Goal: Information Seeking & Learning: Learn about a topic

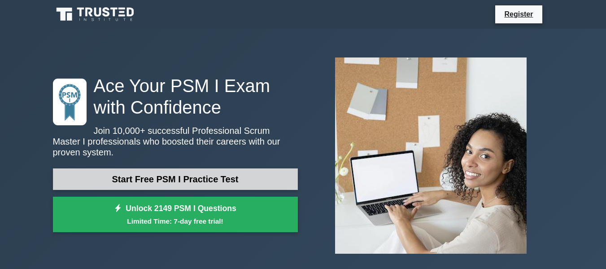
click at [94, 171] on link "Start Free PSM I Practice Test" at bounding box center [175, 179] width 245 height 22
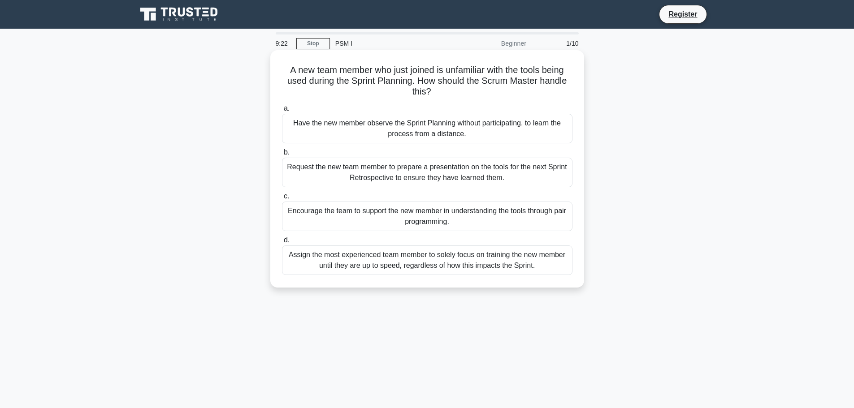
click at [449, 212] on div "Encourage the team to support the new member in understanding the tools through…" at bounding box center [427, 217] width 291 height 30
click at [282, 199] on input "c. Encourage the team to support the new member in understanding the tools thro…" at bounding box center [282, 197] width 0 height 6
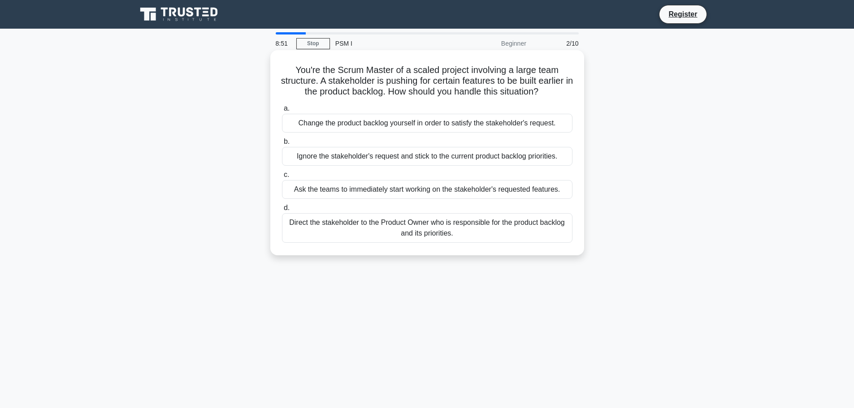
click at [373, 236] on div "Direct the stakeholder to the Product Owner who is responsible for the product …" at bounding box center [427, 228] width 291 height 30
click at [282, 211] on input "d. Direct the stakeholder to the Product Owner who is responsible for the produ…" at bounding box center [282, 208] width 0 height 6
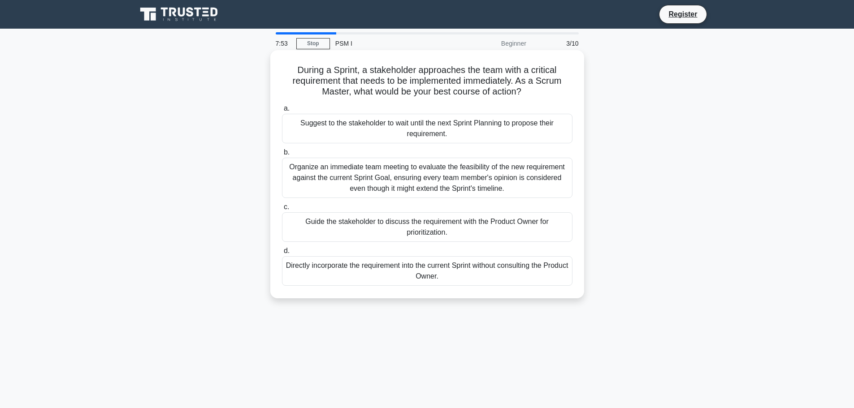
click at [413, 231] on div "Guide the stakeholder to discuss the requirement with the Product Owner for pri…" at bounding box center [427, 227] width 291 height 30
click at [282, 210] on input "c. Guide the stakeholder to discuss the requirement with the Product Owner for …" at bounding box center [282, 207] width 0 height 6
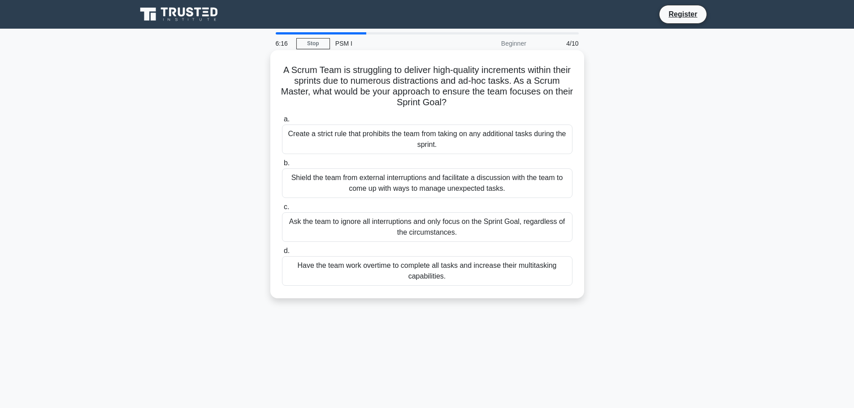
click at [361, 268] on div "Have the team work overtime to complete all tasks and increase their multitaski…" at bounding box center [427, 271] width 291 height 30
click at [282, 254] on input "d. Have the team work overtime to complete all tasks and increase their multita…" at bounding box center [282, 251] width 0 height 6
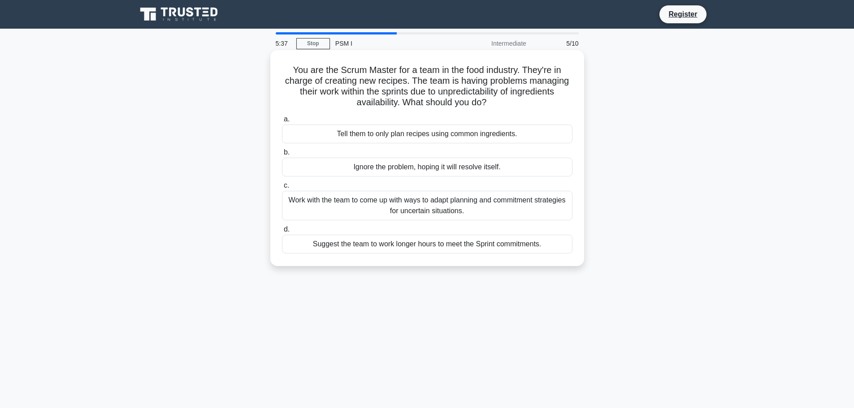
click at [343, 204] on div "Work with the team to come up with ways to adapt planning and commitment strate…" at bounding box center [427, 206] width 291 height 30
click at [282, 189] on input "c. Work with the team to come up with ways to adapt planning and commitment str…" at bounding box center [282, 186] width 0 height 6
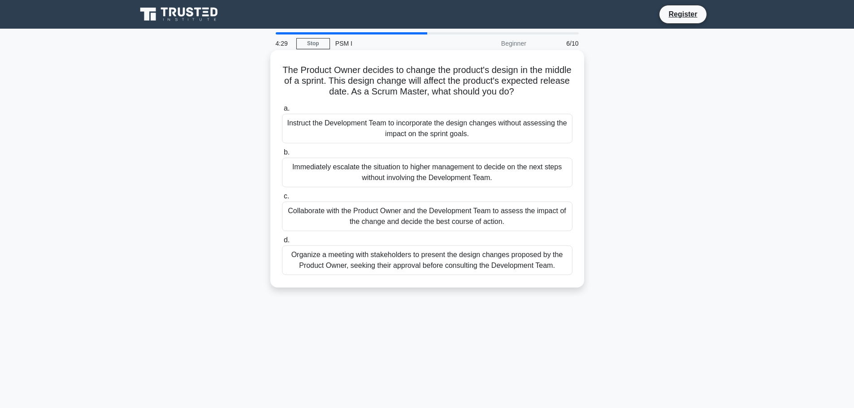
click at [317, 219] on div "Collaborate with the Product Owner and the Development Team to assess the impac…" at bounding box center [427, 217] width 291 height 30
click at [282, 199] on input "c. Collaborate with the Product Owner and the Development Team to assess the im…" at bounding box center [282, 197] width 0 height 6
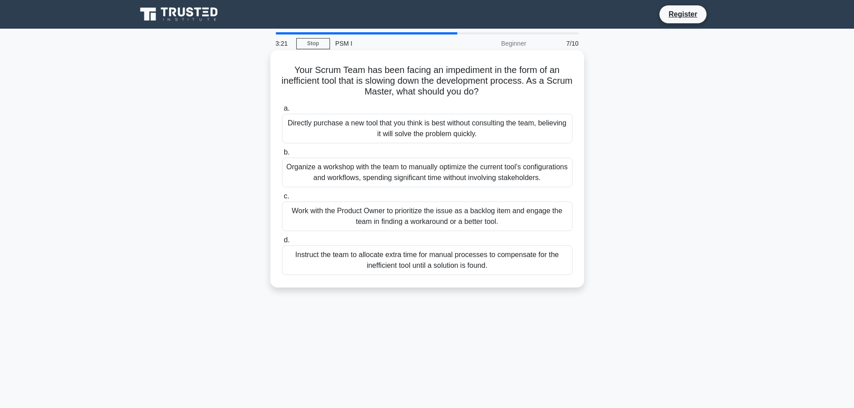
click at [391, 218] on div "Work with the Product Owner to prioritize the issue as a backlog item and engag…" at bounding box center [427, 217] width 291 height 30
click at [282, 199] on input "c. Work with the Product Owner to prioritize the issue as a backlog item and en…" at bounding box center [282, 197] width 0 height 6
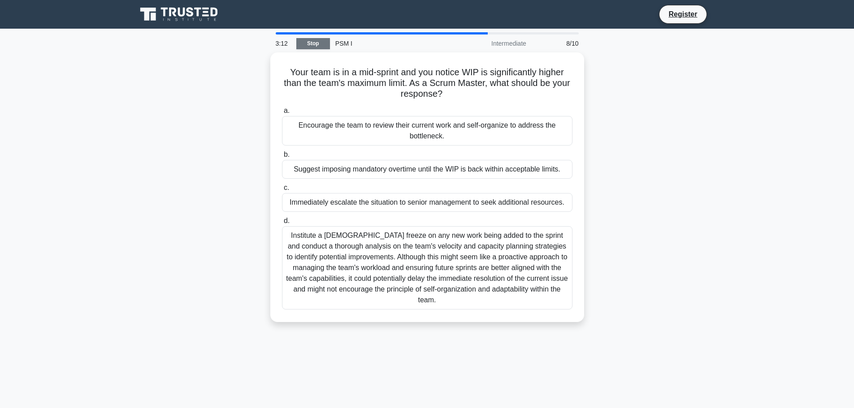
click at [308, 44] on link "Stop" at bounding box center [313, 43] width 34 height 11
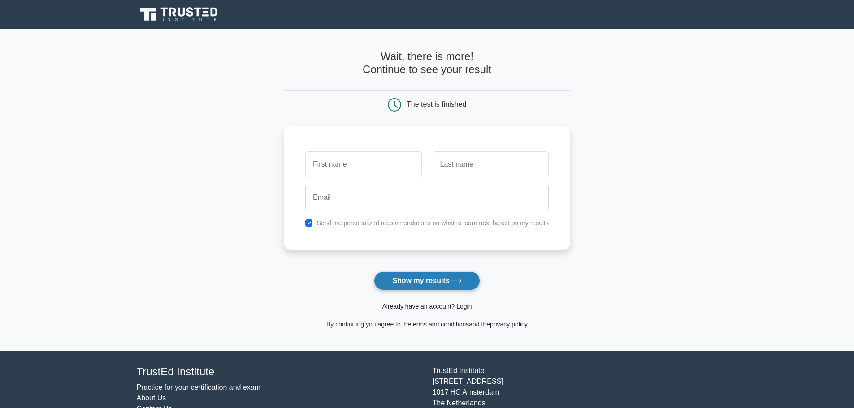
click at [412, 281] on button "Show my results" at bounding box center [427, 281] width 106 height 19
type input "AA"
click at [455, 164] on input "text" at bounding box center [491, 162] width 116 height 26
type input "AAAA"
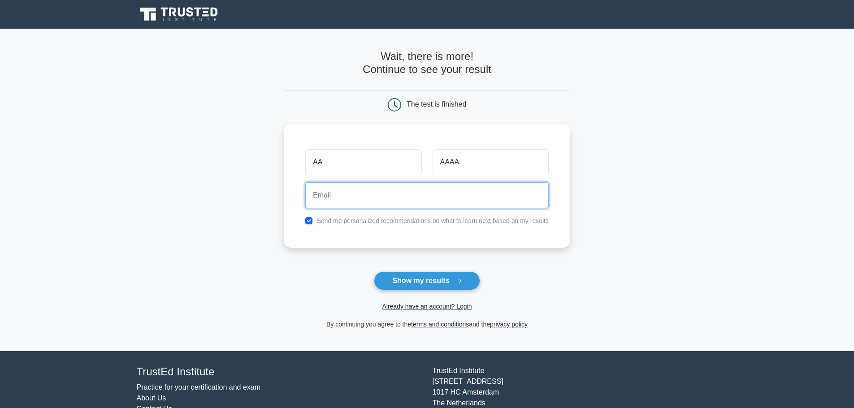
click at [392, 199] on input "email" at bounding box center [426, 195] width 243 height 26
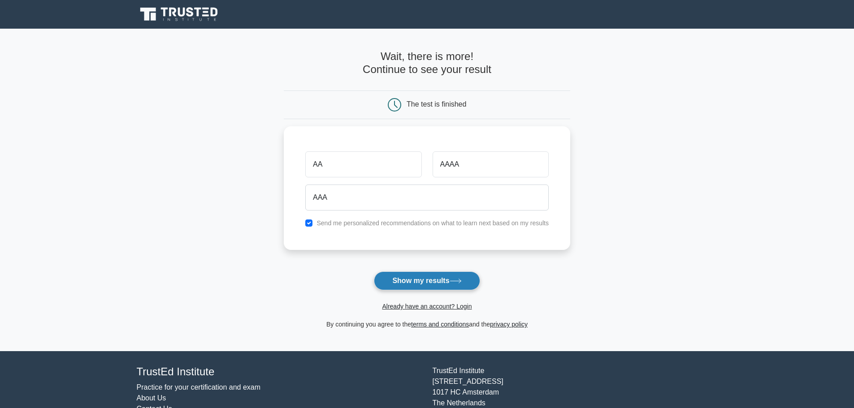
drag, startPoint x: 410, startPoint y: 269, endPoint x: 415, endPoint y: 285, distance: 16.0
click at [415, 285] on form "Wait, there is more! Continue to see your result The test is finished AA AAAA A…" at bounding box center [427, 190] width 286 height 280
click at [415, 285] on button "Show my results" at bounding box center [427, 281] width 106 height 19
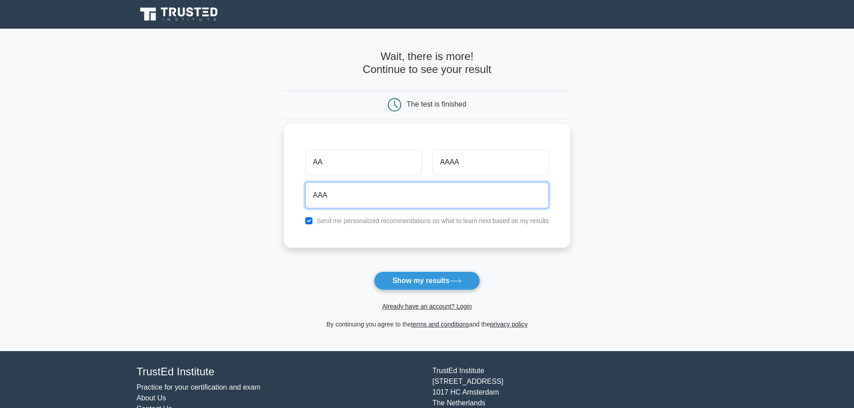
click at [403, 199] on input "AAA" at bounding box center [426, 195] width 243 height 26
type input "A"
type input "aa@gmail.com"
click at [374, 272] on button "Show my results" at bounding box center [427, 281] width 106 height 19
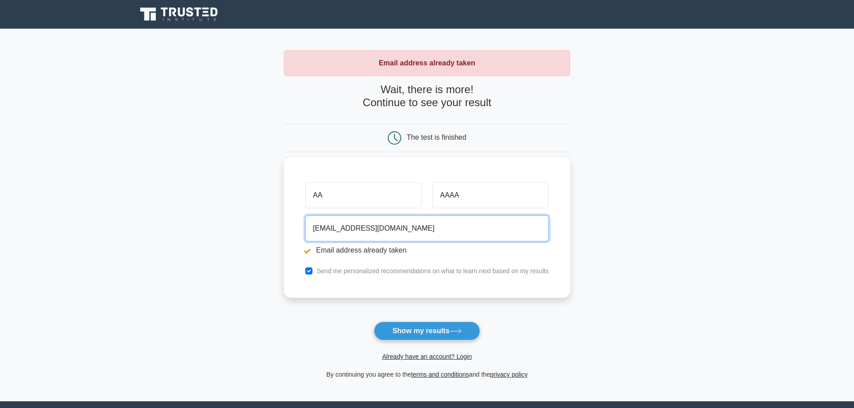
click at [316, 231] on input "aa@gmail.com" at bounding box center [426, 229] width 243 height 26
type input "aaaaaaaaaaaaaaaaa@gmail.com"
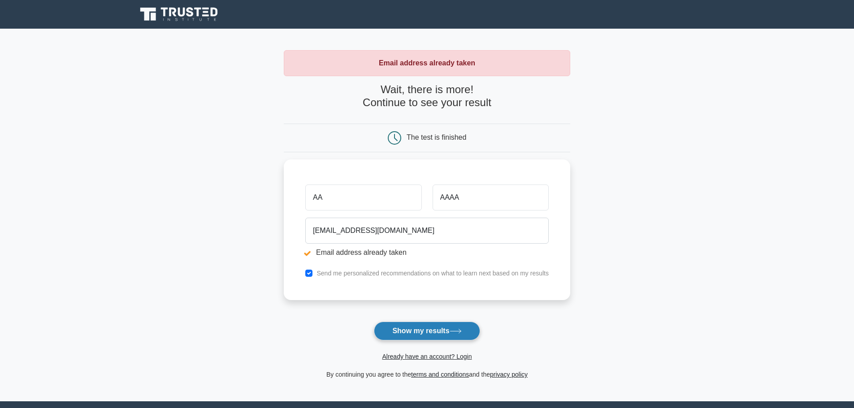
click at [428, 333] on button "Show my results" at bounding box center [427, 331] width 106 height 19
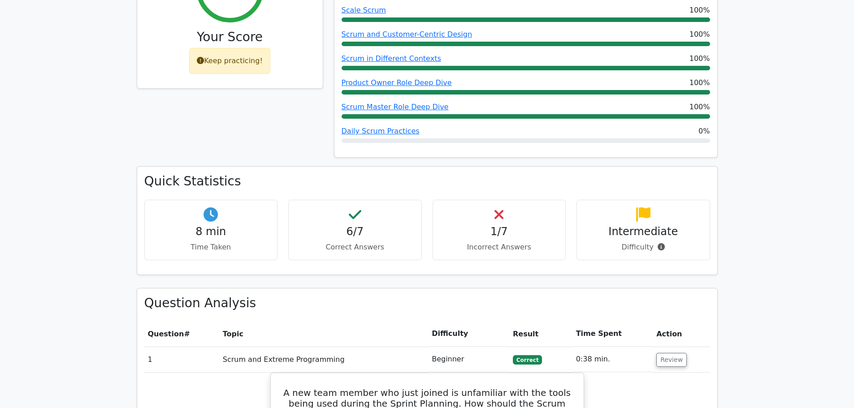
scroll to position [448, 0]
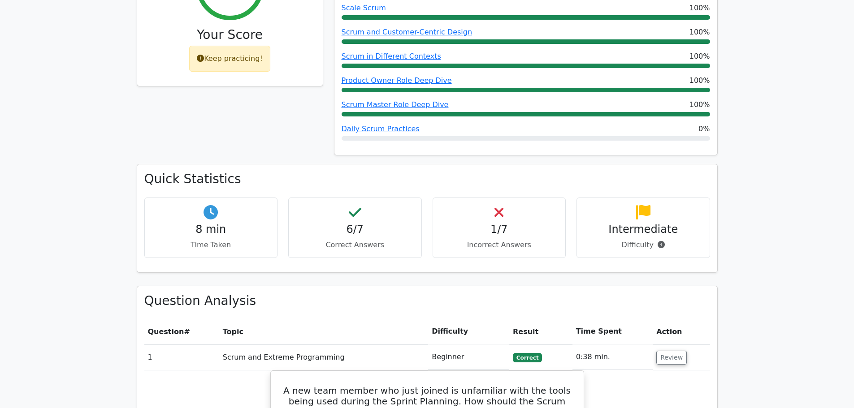
click at [485, 240] on p "Incorrect Answers" at bounding box center [499, 245] width 118 height 11
click at [499, 205] on icon at bounding box center [498, 212] width 9 height 14
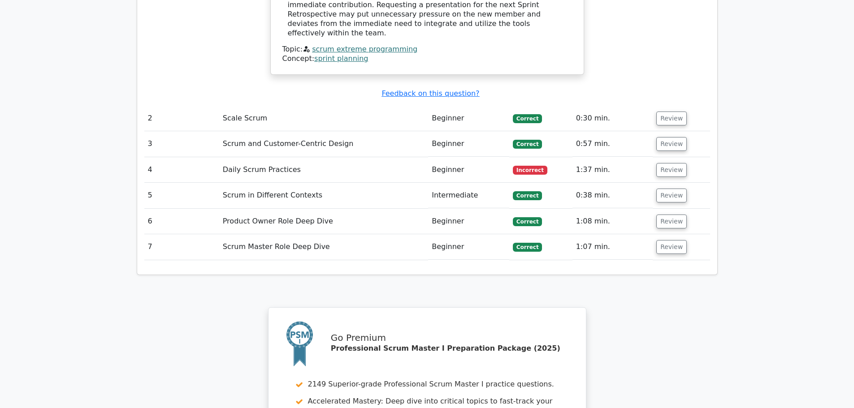
scroll to position [1135, 0]
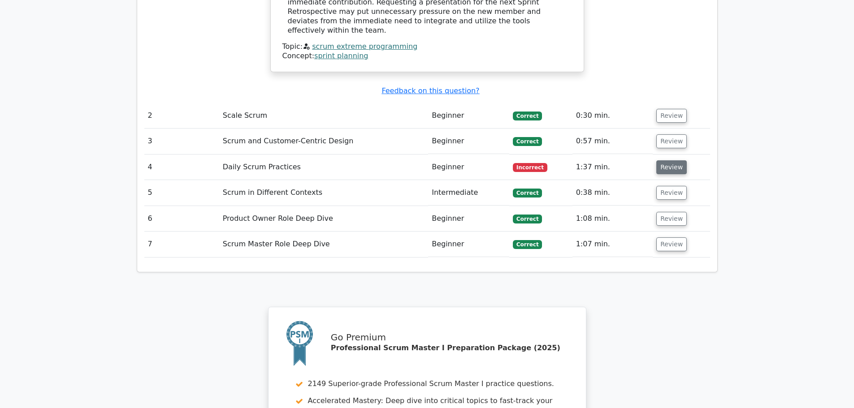
click at [666, 160] on button "Review" at bounding box center [671, 167] width 30 height 14
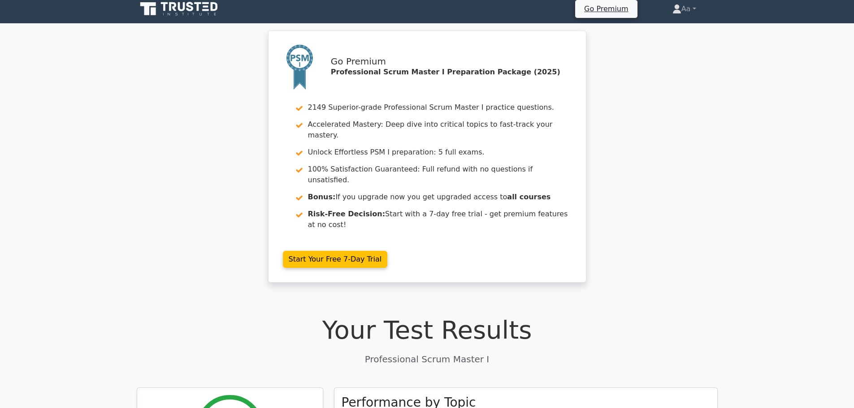
scroll to position [0, 0]
